Goal: Task Accomplishment & Management: Use online tool/utility

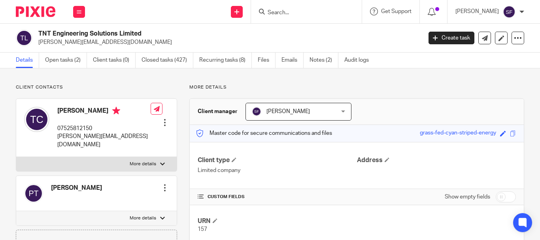
click at [324, 13] on input "Search" at bounding box center [302, 12] width 71 height 7
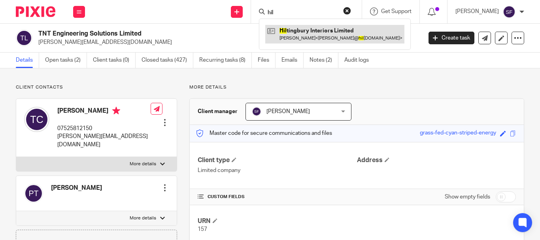
type input "hil"
click at [309, 43] on link at bounding box center [334, 34] width 139 height 18
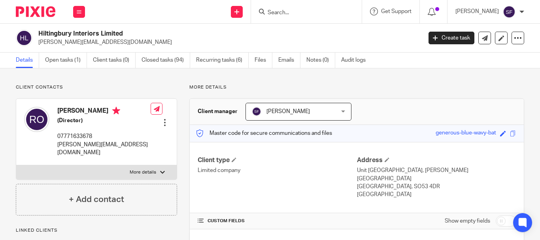
click at [65, 71] on div "Client contacts Rebecca Oldman (Director) 07771633678 becci@hiltingburyinterior…" at bounding box center [270, 238] width 540 height 340
click at [64, 62] on link "Open tasks (1)" at bounding box center [66, 60] width 42 height 15
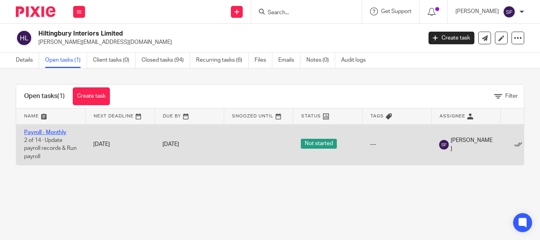
click at [50, 130] on link "Payroll - Monthly" at bounding box center [45, 133] width 42 height 6
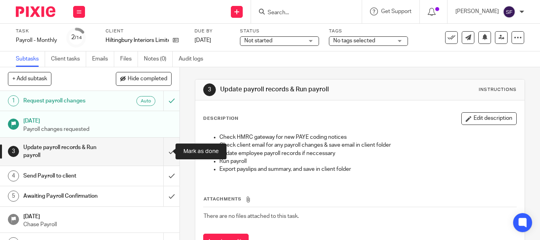
click at [162, 152] on input "submit" at bounding box center [89, 151] width 179 height 28
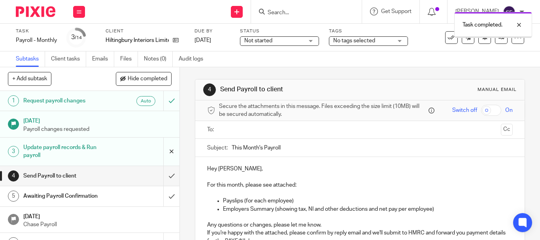
scroll to position [79, 0]
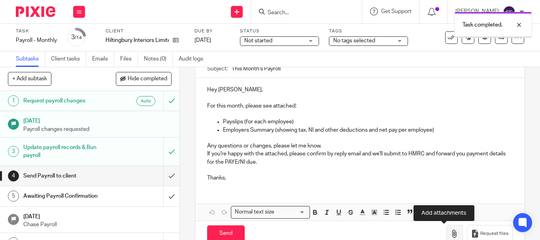
click at [450, 232] on icon "button" at bounding box center [454, 234] width 8 height 8
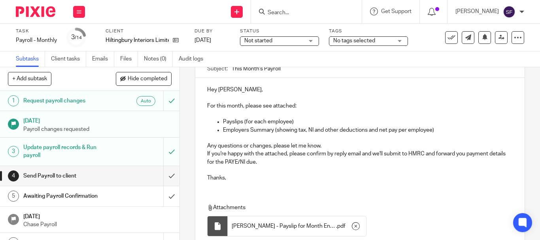
click at [284, 167] on p at bounding box center [359, 170] width 305 height 8
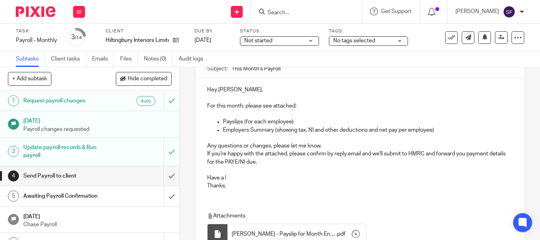
click at [240, 181] on p "Have a l" at bounding box center [359, 174] width 305 height 16
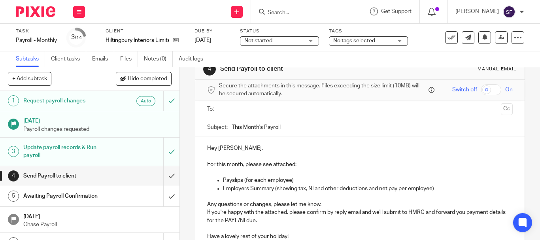
scroll to position [0, 0]
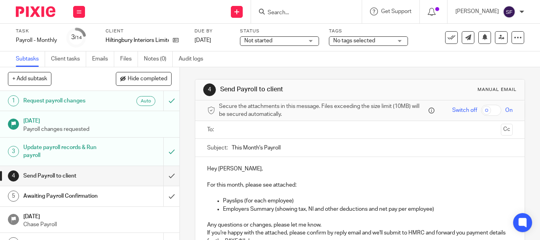
click at [274, 127] on input "text" at bounding box center [359, 129] width 275 height 9
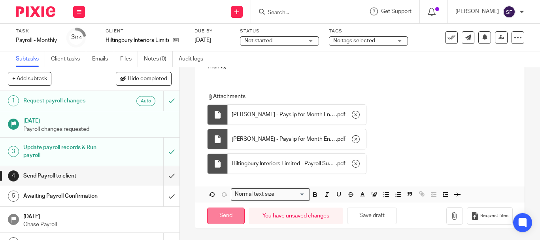
scroll to position [202, 0]
click at [224, 220] on input "Send" at bounding box center [226, 215] width 38 height 17
type input "Sent"
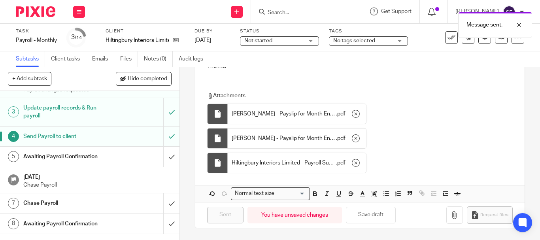
scroll to position [79, 0]
